Goal: Find specific page/section: Find specific page/section

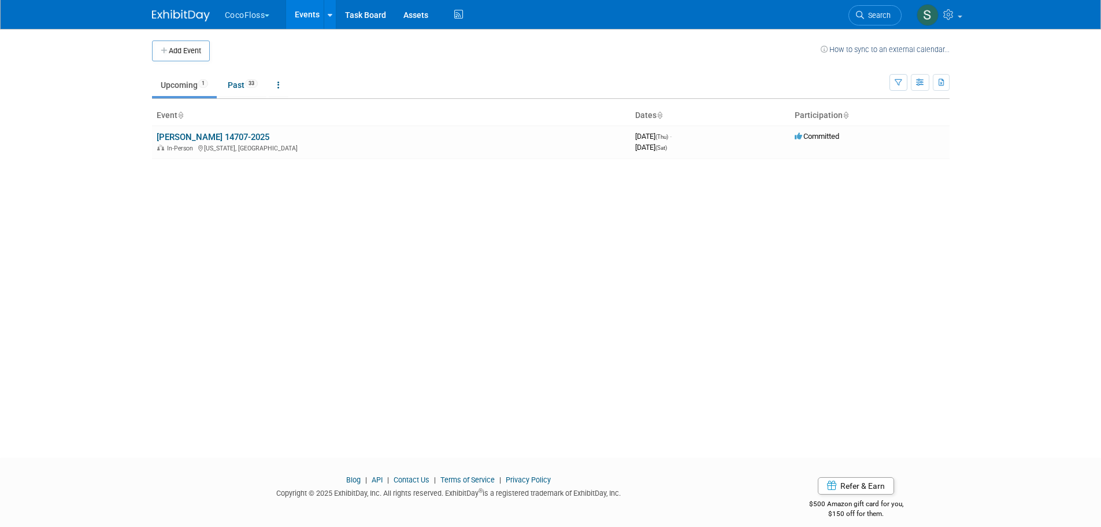
click at [255, 18] on button "CocoFloss" at bounding box center [254, 12] width 61 height 25
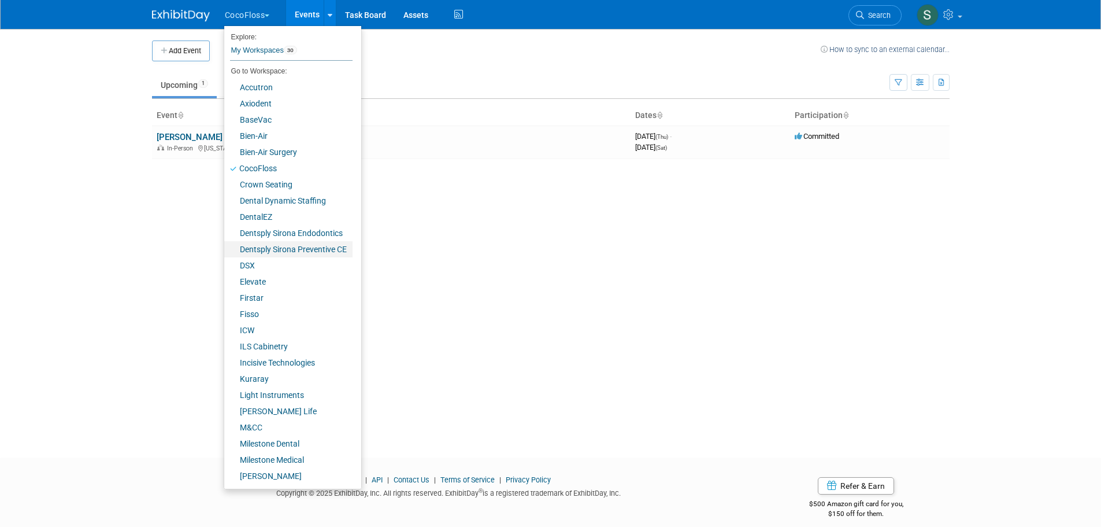
click at [319, 245] on link "Dentsply Sirona Preventive CE" at bounding box center [288, 249] width 128 height 16
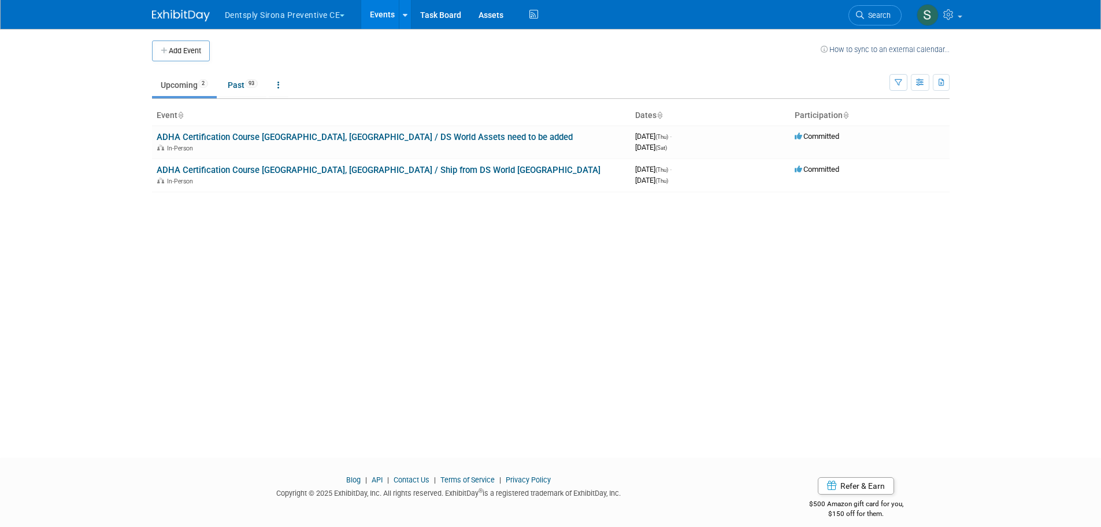
click at [397, 134] on link "ADHA Certification Course Las Vegas, NV / DS World Assets need to be added" at bounding box center [365, 137] width 416 height 10
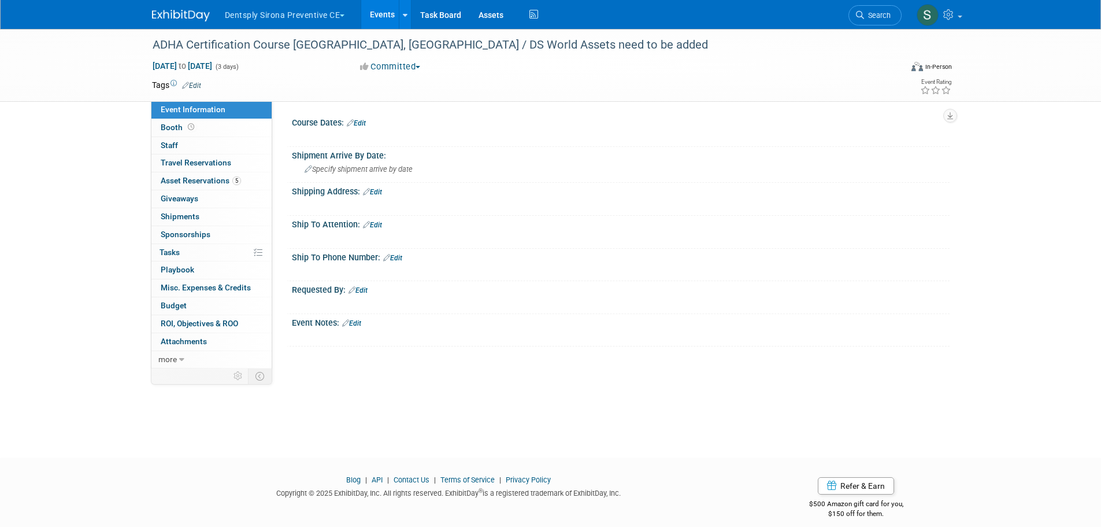
click at [216, 181] on span "Asset Reservations 5" at bounding box center [201, 180] width 80 height 9
